Goal: Transaction & Acquisition: Purchase product/service

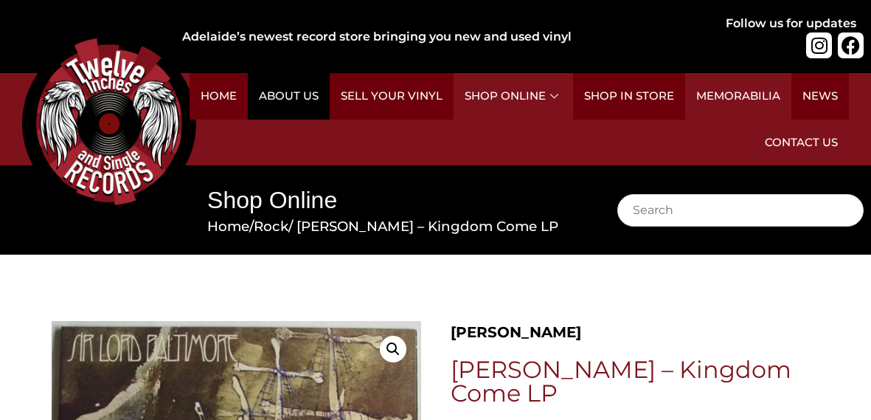
click at [294, 94] on link "About Us" at bounding box center [289, 96] width 82 height 46
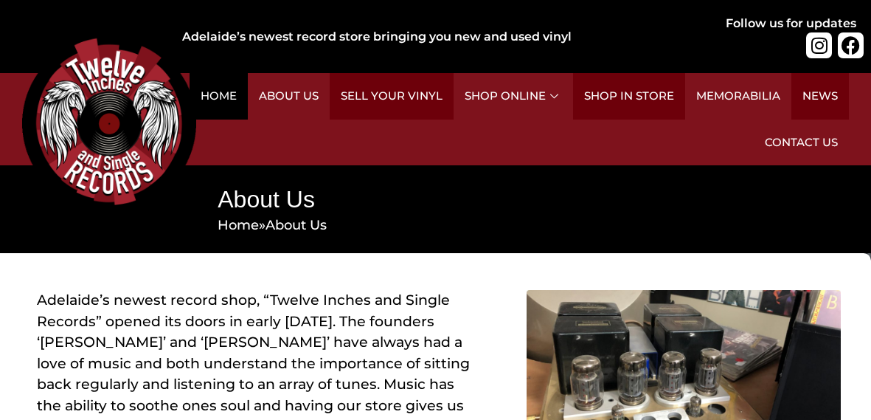
click at [225, 88] on link "Home" at bounding box center [219, 96] width 58 height 46
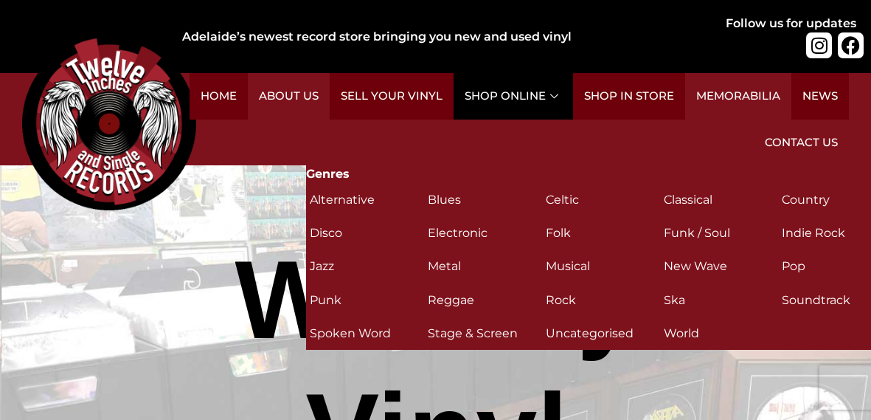
click at [539, 101] on link "Shop Online" at bounding box center [514, 96] width 120 height 46
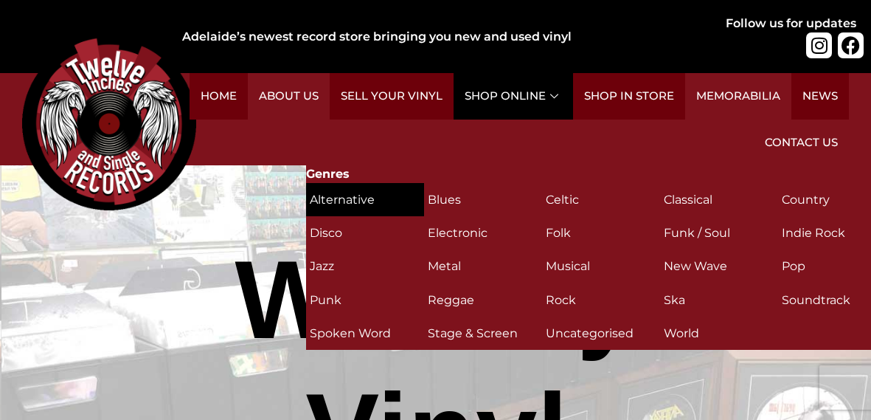
click at [370, 192] on h2 "Alternative (35)" at bounding box center [365, 200] width 111 height 26
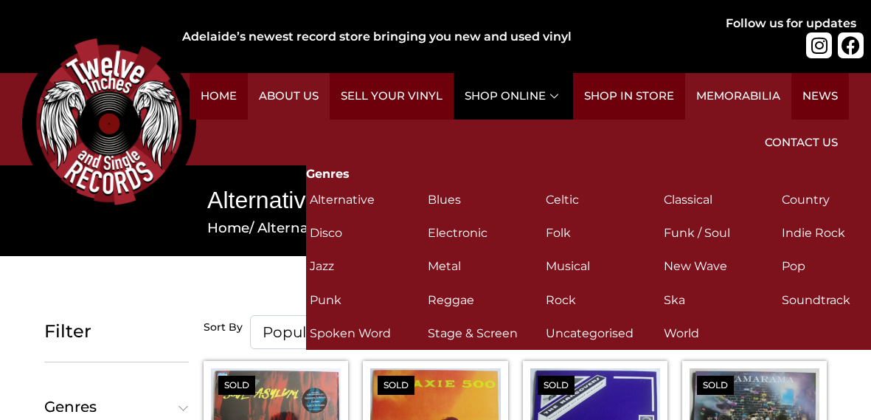
click at [525, 96] on link "Shop Online" at bounding box center [514, 96] width 120 height 46
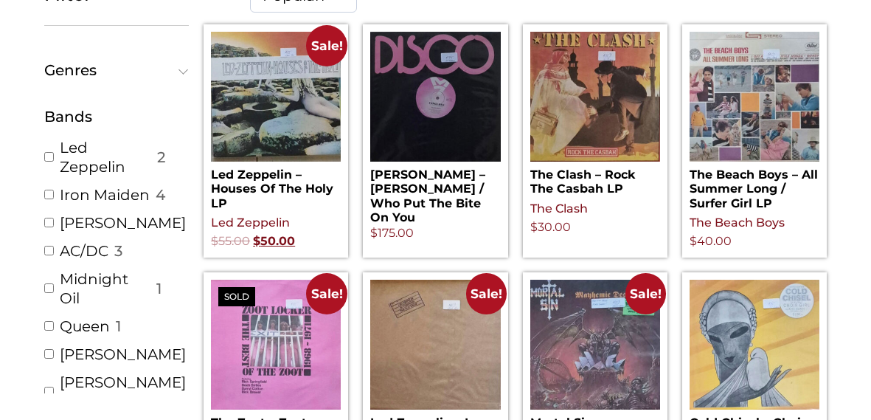
scroll to position [336, 0]
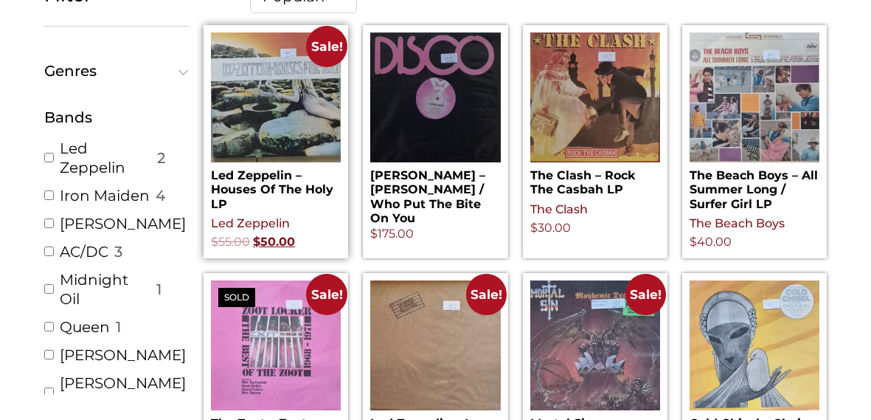
click at [300, 130] on img at bounding box center [276, 97] width 130 height 130
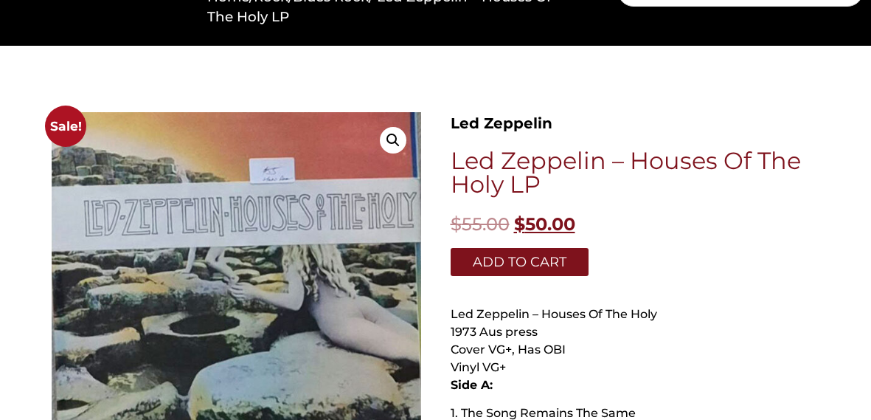
scroll to position [235, 0]
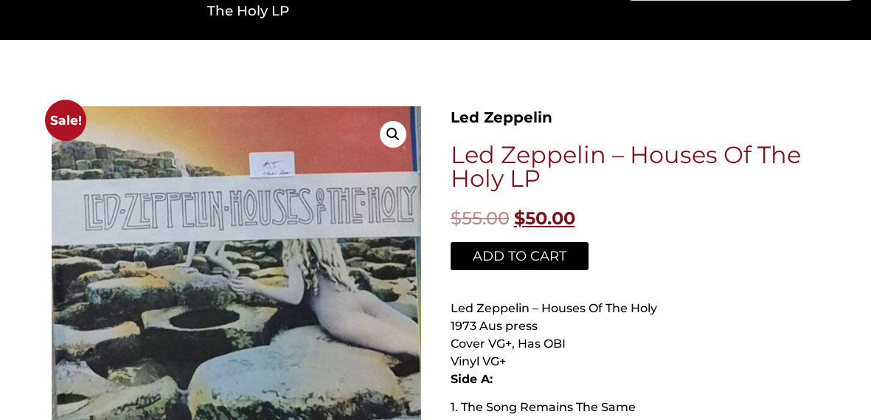
click at [555, 243] on button "Add to cart" at bounding box center [520, 256] width 138 height 28
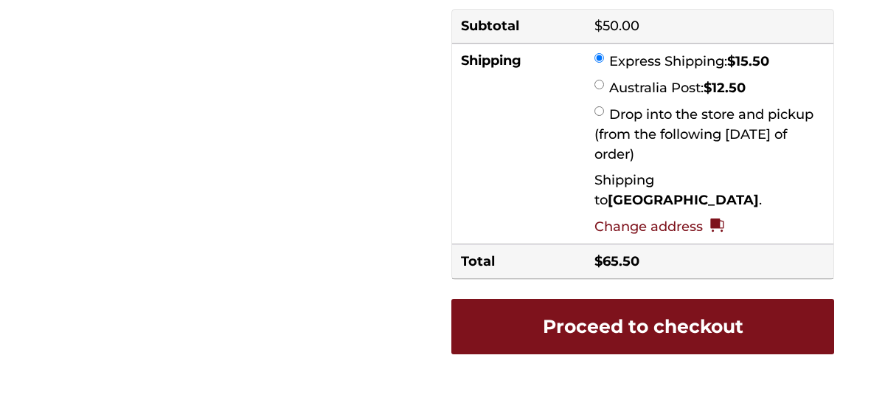
scroll to position [497, 0]
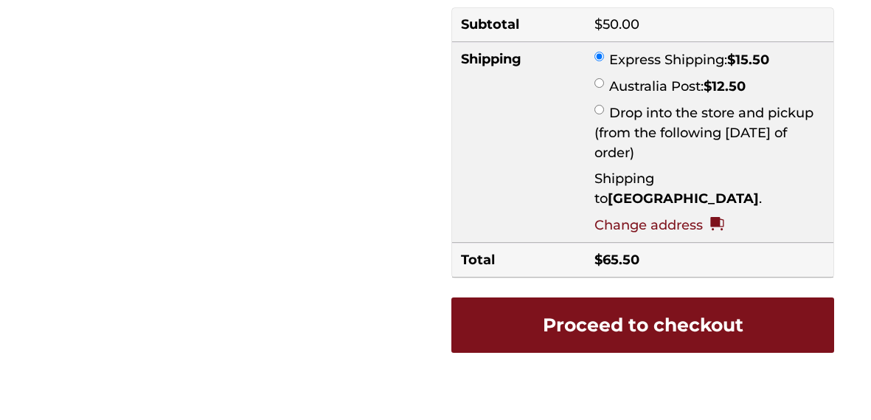
click at [599, 88] on input "Australia Post: $ 12.50" at bounding box center [600, 83] width 10 height 10
radio input "true"
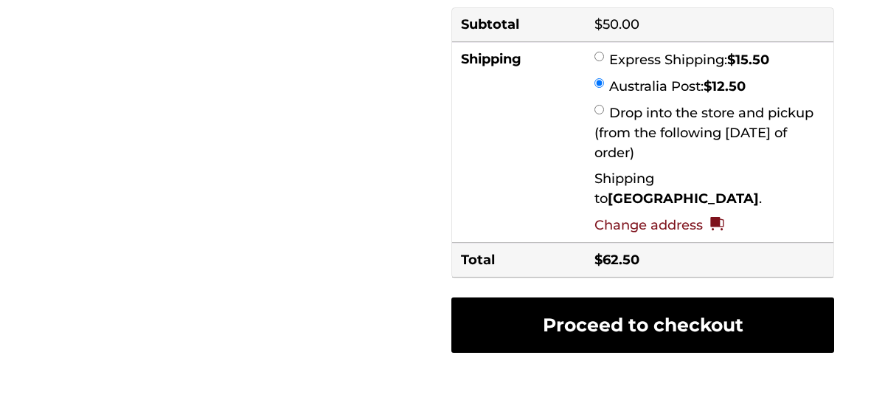
click at [724, 322] on link "Proceed to checkout" at bounding box center [643, 324] width 383 height 55
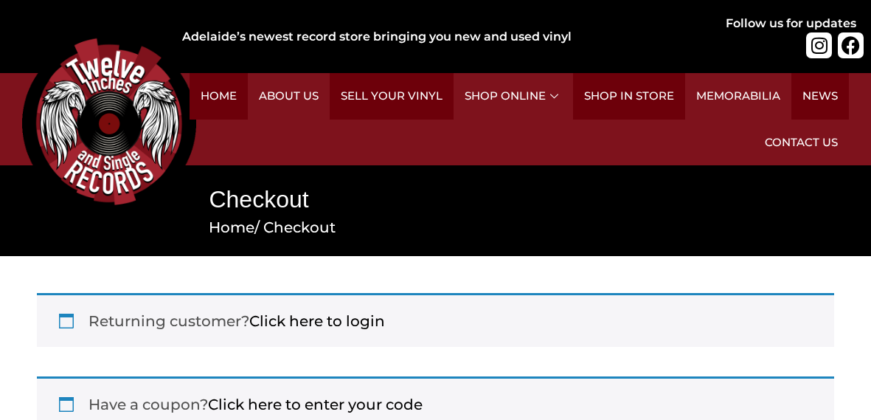
select select "SA"
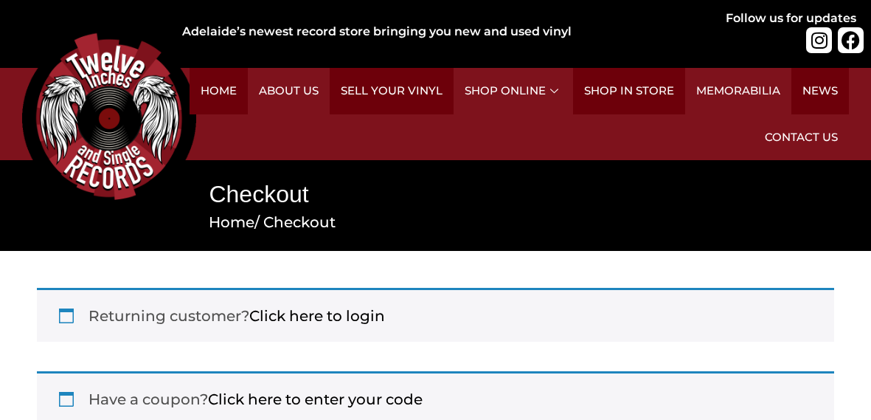
scroll to position [7, 0]
